Goal: Navigation & Orientation: Find specific page/section

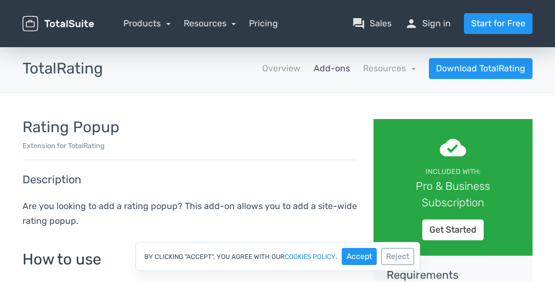
click at [278, 141] on p "Extension for TotalRating" at bounding box center [189, 145] width 335 height 10
click at [278, 256] on div "By clicking "Accept", you agree with our cookies policy . Accept Reject" at bounding box center [277, 256] width 285 height 29
click at [278, 141] on p "Extension for TotalRating" at bounding box center [189, 145] width 335 height 10
click at [278, 256] on div "By clicking "Accept", you agree with our cookies policy . Accept Reject" at bounding box center [277, 256] width 285 height 29
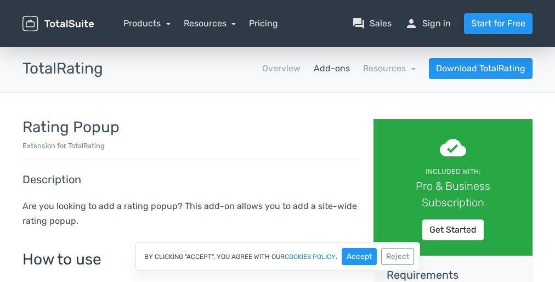
click at [278, 141] on p "Extension for TotalRating" at bounding box center [189, 145] width 335 height 10
click at [278, 256] on div "By clicking "Accept", you agree with our cookies policy . Accept Reject" at bounding box center [277, 256] width 285 height 29
click at [278, 141] on p "Extension for TotalRating" at bounding box center [189, 145] width 335 height 10
click at [278, 256] on div "By clicking "Accept", you agree with our cookies policy . Accept Reject" at bounding box center [277, 256] width 285 height 29
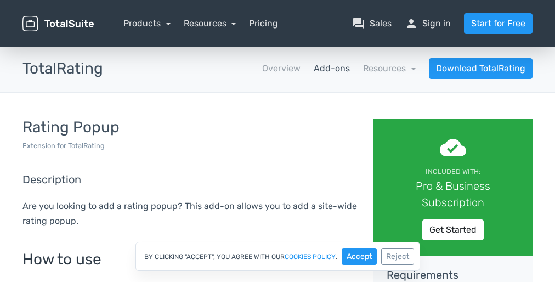
click at [278, 141] on p "Extension for TotalRating" at bounding box center [189, 145] width 335 height 10
click at [278, 256] on div "By clicking "Accept", you agree with our cookies policy . Accept Reject" at bounding box center [277, 256] width 285 height 29
click at [278, 141] on p "Extension for TotalRating" at bounding box center [189, 145] width 335 height 10
click at [278, 256] on div "By clicking "Accept", you agree with our cookies policy . Accept Reject" at bounding box center [277, 256] width 285 height 29
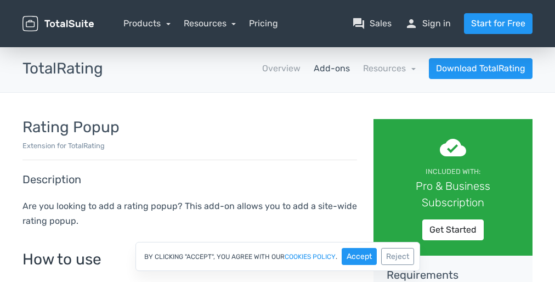
click at [278, 141] on p "Extension for TotalRating" at bounding box center [189, 145] width 335 height 10
click at [278, 256] on div "By clicking "Accept", you agree with our cookies policy . Accept Reject" at bounding box center [277, 256] width 285 height 29
